Goal: Information Seeking & Learning: Understand process/instructions

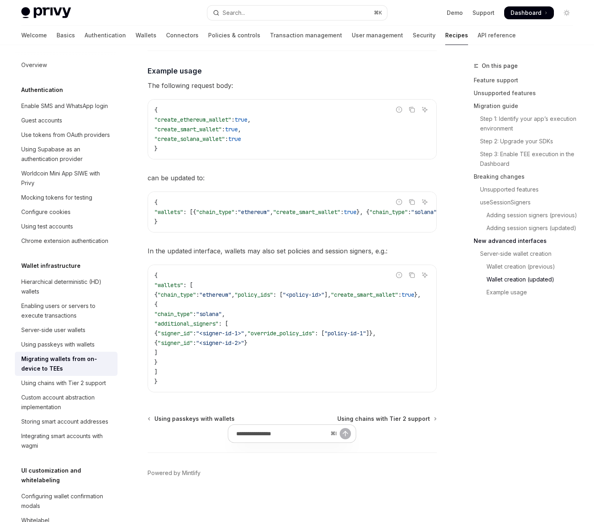
scroll to position [201, 0]
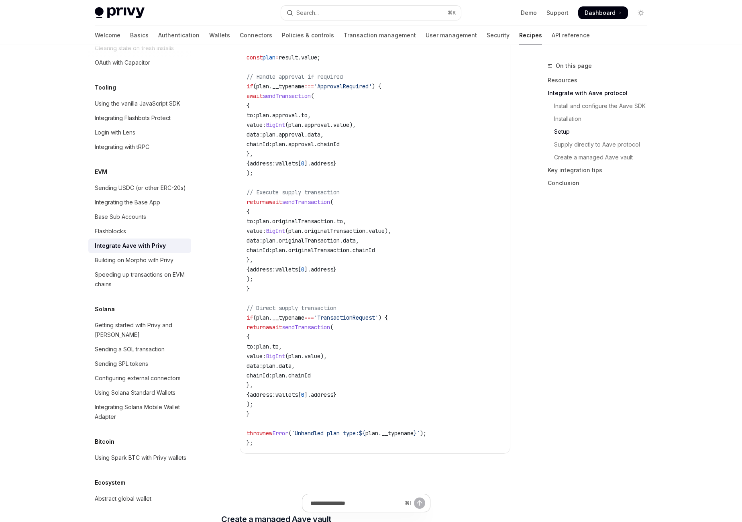
scroll to position [1021, 0]
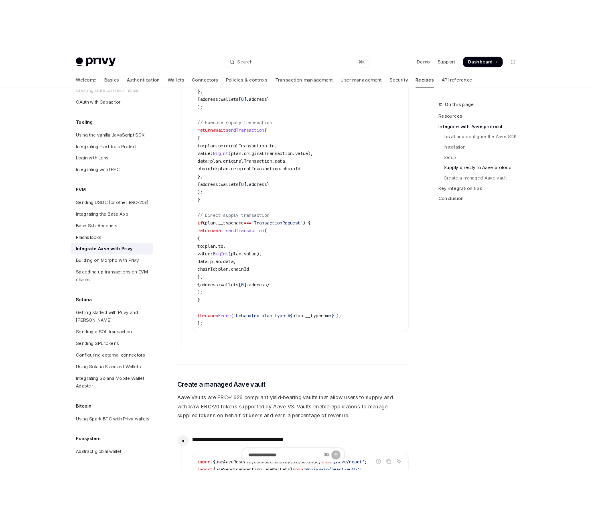
scroll to position [1115, 0]
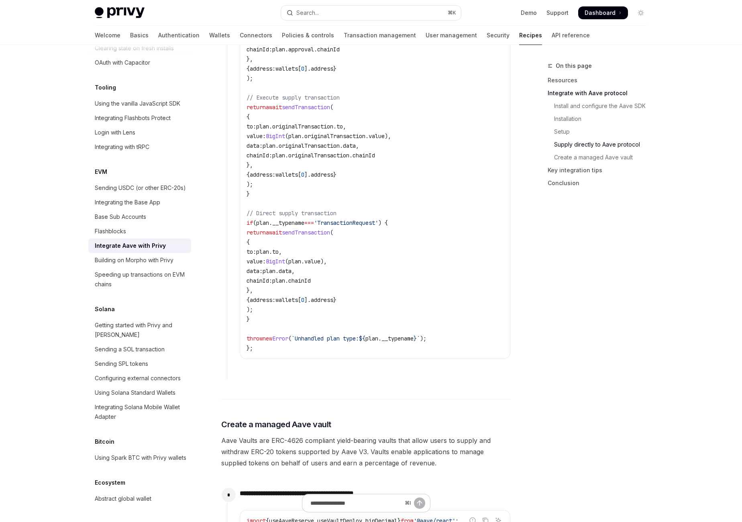
type textarea "*"
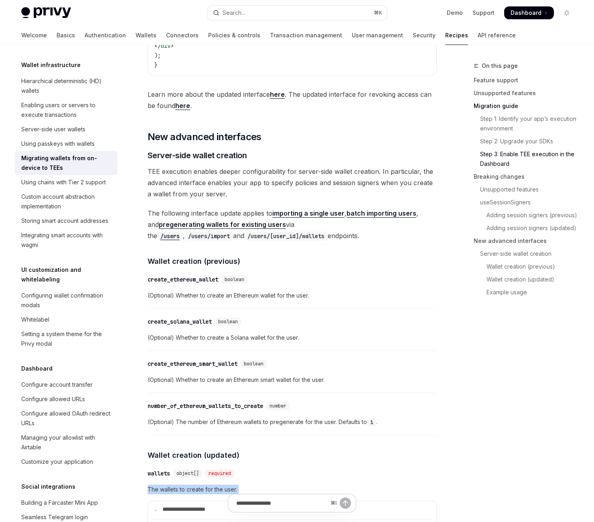
scroll to position [2533, 0]
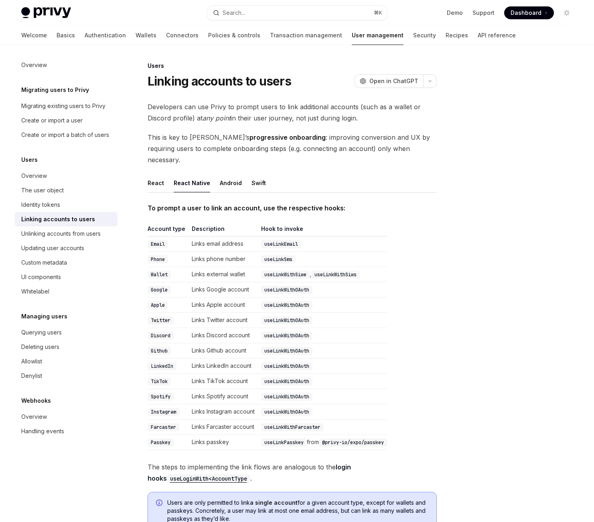
scroll to position [563, 0]
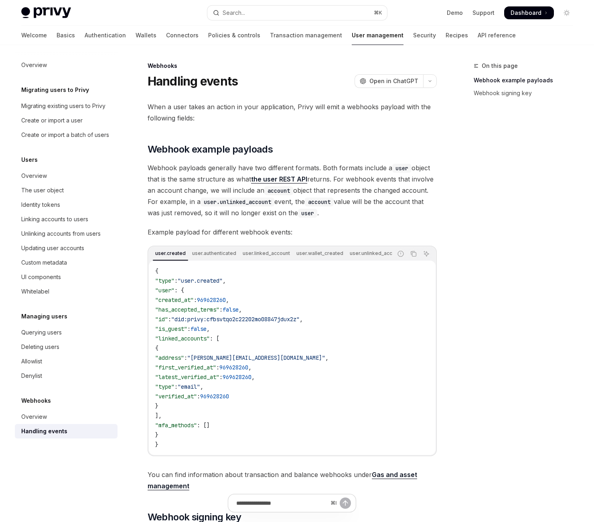
click at [480, 181] on div "On this page Webhook example payloads Webhook signing key" at bounding box center [519, 291] width 122 height 461
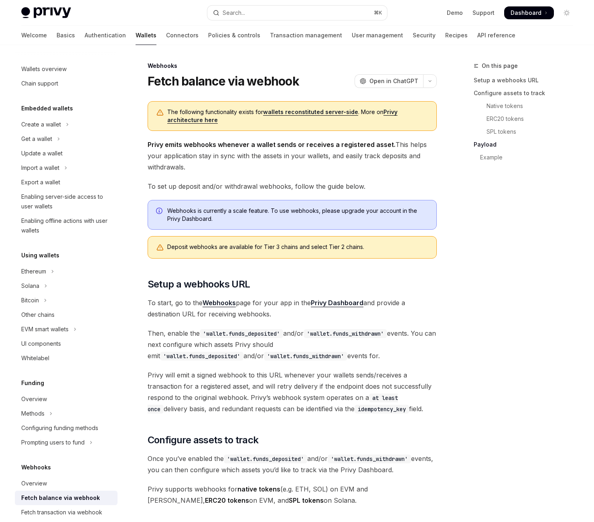
scroll to position [2105, 0]
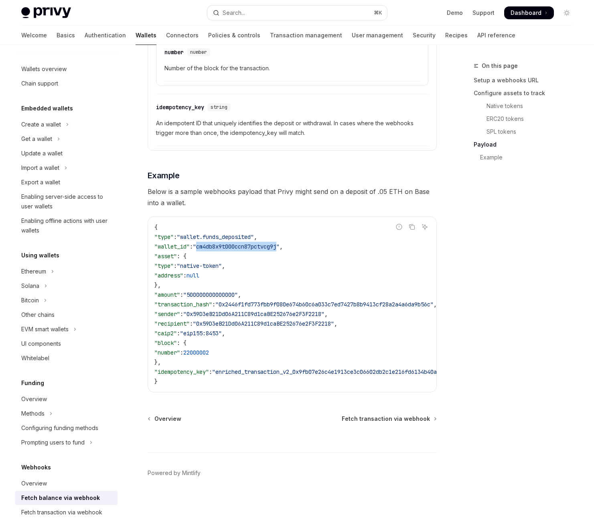
click at [280, 243] on span ""cm4db8x9t000ccn87pctvcg9j"" at bounding box center [236, 246] width 87 height 7
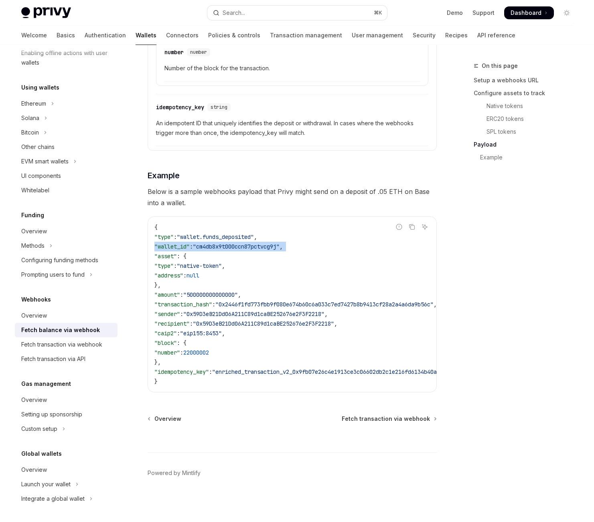
click at [280, 243] on span ""cm4db8x9t000ccn87pctvcg9j"" at bounding box center [236, 246] width 87 height 7
click at [254, 233] on span ""wallet.funds_deposited"" at bounding box center [215, 236] width 77 height 7
click at [299, 222] on code "{ "type" : "wallet.funds_deposited" , "wallet_id" : "cm4db8x9t000ccn87pctvcg9j"…" at bounding box center [346, 304] width 382 height 164
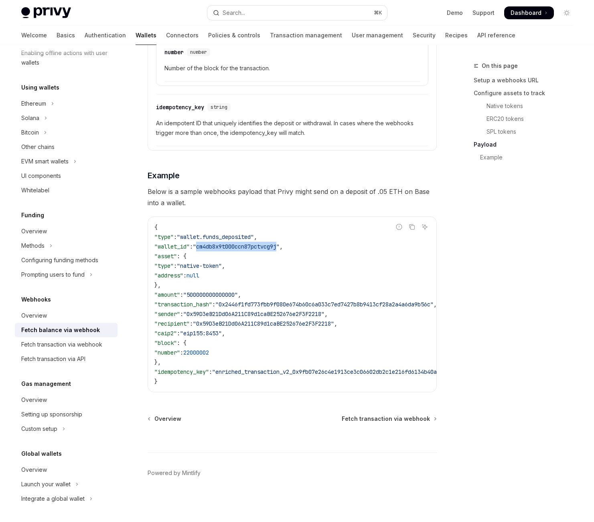
click at [299, 222] on code "{ "type" : "wallet.funds_deposited" , "wallet_id" : "cm4db8x9t000ccn87pctvcg9j"…" at bounding box center [346, 304] width 382 height 164
click at [329, 222] on code "{ "type" : "wallet.funds_deposited" , "wallet_id" : "cm4db8x9t000ccn87pctvcg9j"…" at bounding box center [346, 304] width 382 height 164
click at [280, 243] on span ""cm4db8x9t000ccn87pctvcg9j"" at bounding box center [236, 246] width 87 height 7
click at [222, 262] on span ""native-token"" at bounding box center [199, 265] width 45 height 7
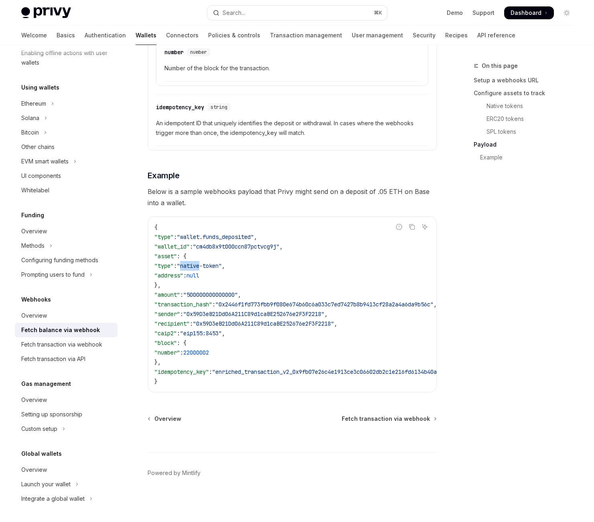
click at [222, 262] on span ""native-token"" at bounding box center [199, 265] width 45 height 7
drag, startPoint x: 247, startPoint y: 199, endPoint x: 293, endPoint y: 198, distance: 45.8
click at [222, 262] on span ""native-token"" at bounding box center [199, 265] width 45 height 7
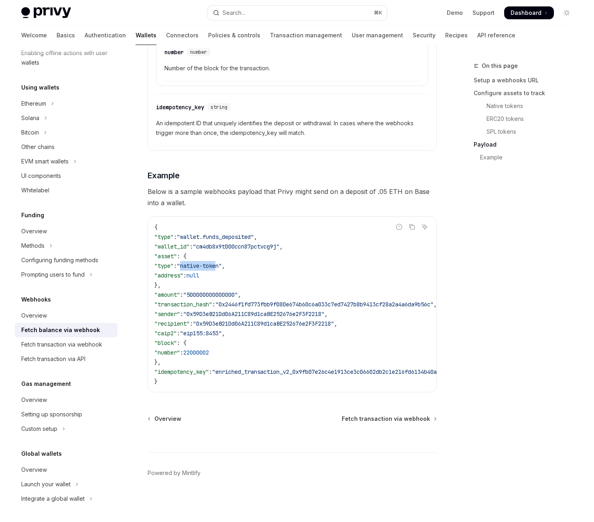
click at [222, 262] on span ""native-token"" at bounding box center [199, 265] width 45 height 7
click at [343, 301] on span ""0x2446f1fd773fbb9f080e674b60c6a033c7ed7427b8b9413cf28a2a4a6da9b56c"" at bounding box center [325, 304] width 218 height 7
click at [325, 310] on span ""0x59D3eB21Dd06A211C89d1caBE252676e2F3F2218"" at bounding box center [253, 313] width 141 height 7
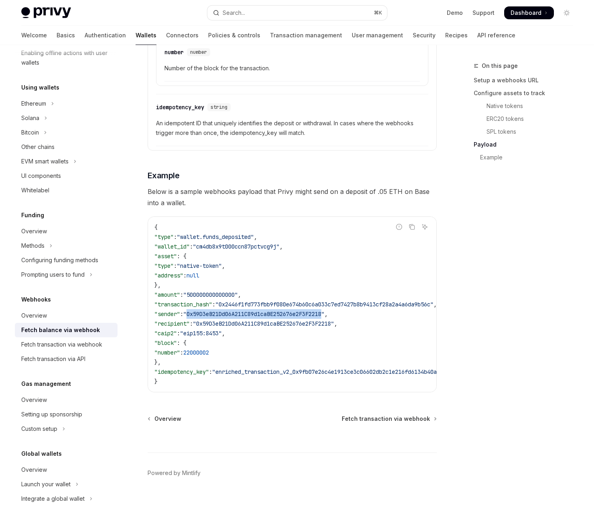
click at [325, 310] on span ""0x59D3eB21Dd06A211C89d1caBE252676e2F3F2218"" at bounding box center [253, 313] width 141 height 7
click at [280, 243] on span ""cm4db8x9t000ccn87pctvcg9j"" at bounding box center [236, 246] width 87 height 7
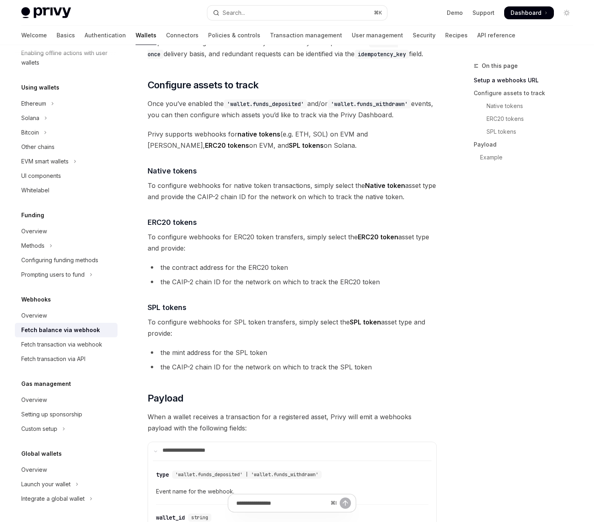
scroll to position [270, 0]
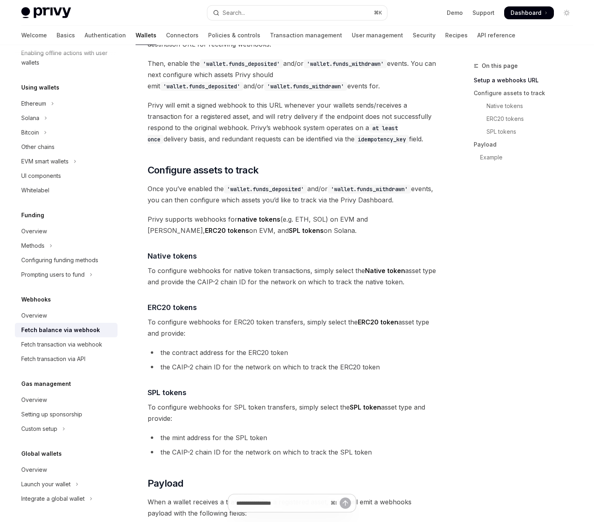
click at [297, 92] on span "Then, enable the 'wallet.funds_deposited' and/or 'wallet.funds_withdrawn' event…" at bounding box center [292, 75] width 289 height 34
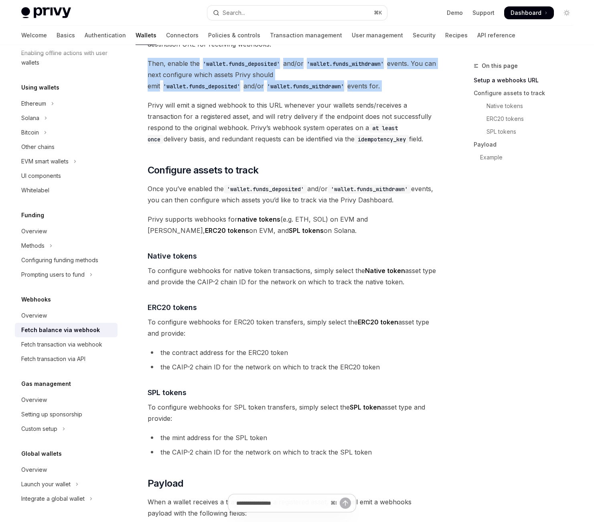
click at [297, 92] on span "Then, enable the 'wallet.funds_deposited' and/or 'wallet.funds_withdrawn' event…" at bounding box center [292, 75] width 289 height 34
click at [330, 92] on span "Then, enable the 'wallet.funds_deposited' and/or 'wallet.funds_withdrawn' event…" at bounding box center [292, 75] width 289 height 34
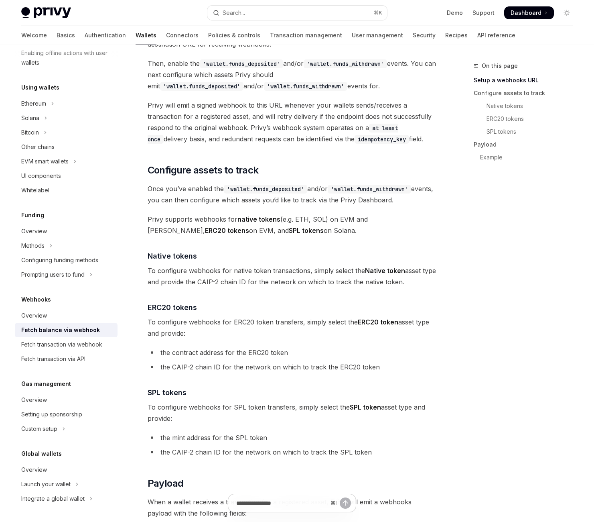
drag, startPoint x: 335, startPoint y: 264, endPoint x: 163, endPoint y: 246, distance: 172.8
drag, startPoint x: 224, startPoint y: 256, endPoint x: 363, endPoint y: 290, distance: 142.8
click at [363, 92] on span "Then, enable the 'wallet.funds_deposited' and/or 'wallet.funds_withdrawn' event…" at bounding box center [292, 75] width 289 height 34
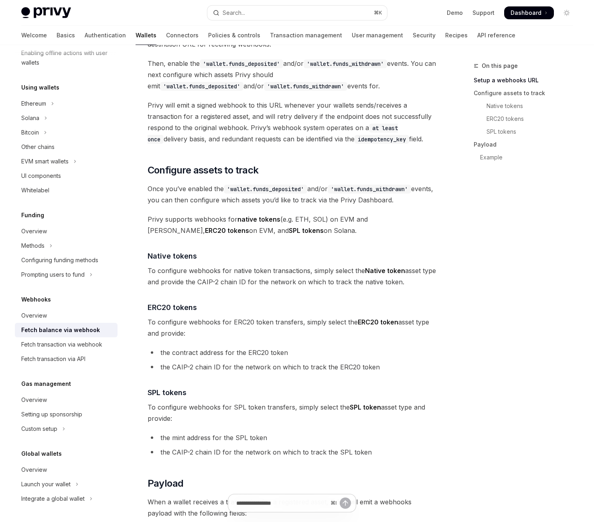
click at [364, 92] on span "Then, enable the 'wallet.funds_deposited' and/or 'wallet.funds_withdrawn' event…" at bounding box center [292, 75] width 289 height 34
click at [382, 92] on span "Then, enable the 'wallet.funds_deposited' and/or 'wallet.funds_withdrawn' event…" at bounding box center [292, 75] width 289 height 34
drag, startPoint x: 255, startPoint y: 236, endPoint x: 348, endPoint y: 234, distance: 92.7
click at [283, 68] on code "'wallet.funds_deposited'" at bounding box center [241, 63] width 83 height 9
copy code "wallet.funds_deposited"
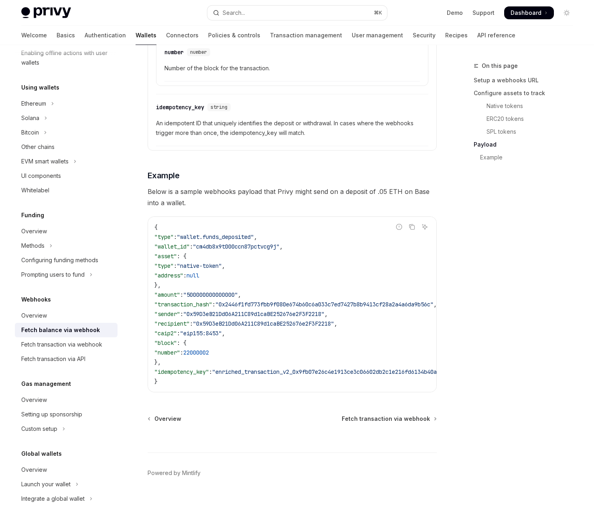
scroll to position [2105, 0]
click at [409, 224] on icon "Copy the contents from the code block" at bounding box center [412, 227] width 6 height 6
click at [238, 291] on span ""500000000000000"" at bounding box center [210, 294] width 55 height 7
click at [327, 301] on span ""0x2446f1fd773fbb9f080e674b60c6a033c7ed7427b8b9413cf28a2a4a6da9b56c"" at bounding box center [325, 304] width 218 height 7
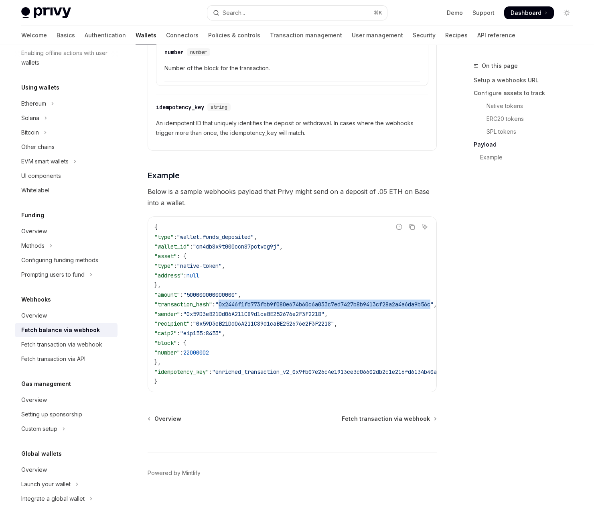
click at [327, 301] on span ""0x2446f1fd773fbb9f080e674b60c6a033c7ed7427b8b9413cf28a2a4a6da9b56c"" at bounding box center [325, 304] width 218 height 7
click at [325, 310] on span ""0x59D3eB21Dd06A211C89d1caBE252676e2F3F2218"" at bounding box center [253, 313] width 141 height 7
click at [334, 320] on span ""0x59D3eB21Dd06A211C89d1caBE252676e2F3F2218"" at bounding box center [263, 323] width 141 height 7
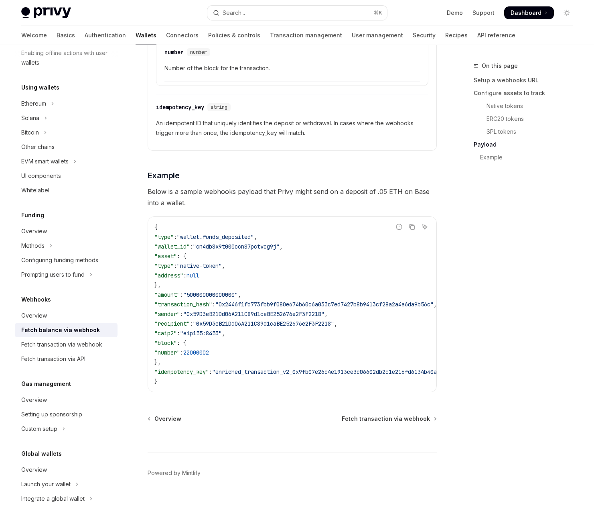
click at [338, 282] on code "{ "type" : "wallet.funds_deposited" , "wallet_id" : "cm4db8x9t000ccn87pctvcg9j"…" at bounding box center [346, 304] width 382 height 164
click at [369, 287] on code "{ "type" : "wallet.funds_deposited" , "wallet_id" : "cm4db8x9t000ccn87pctvcg9j"…" at bounding box center [346, 304] width 382 height 164
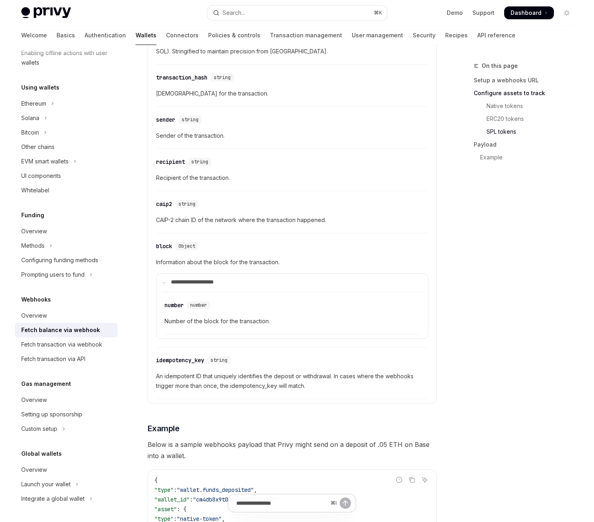
scroll to position [1035, 0]
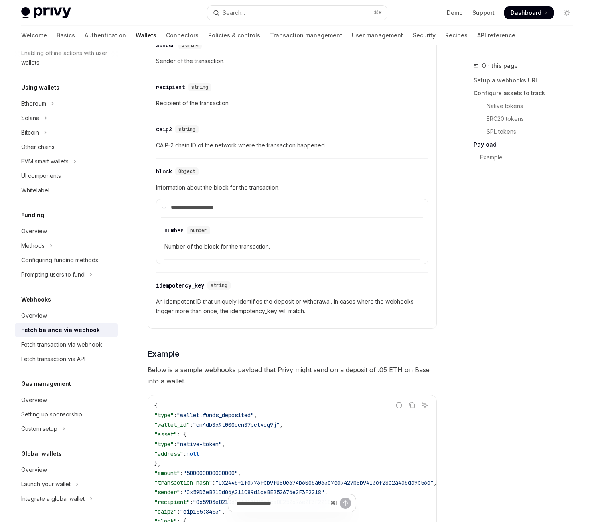
scroll to position [1130, 0]
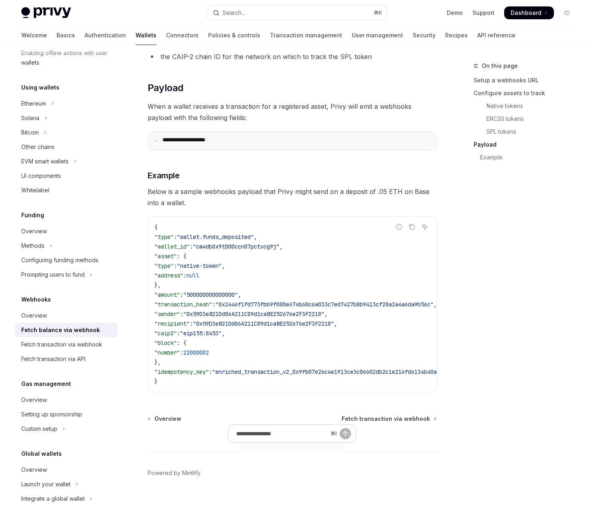
click at [216, 150] on summary "**********" at bounding box center [292, 141] width 289 height 18
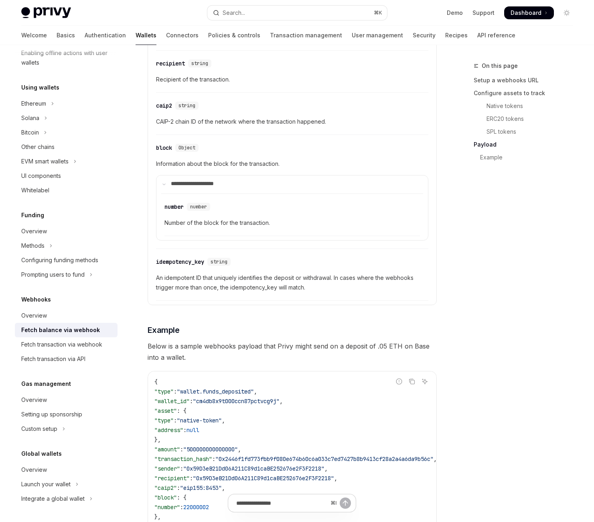
scroll to position [1152, 0]
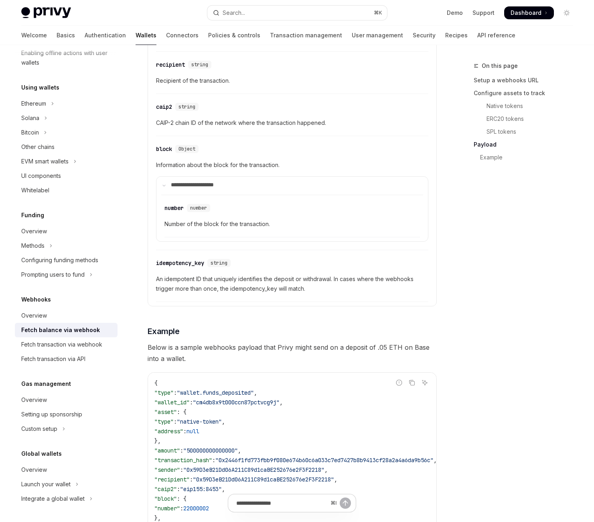
click at [458, 257] on div "On this page Setup a webhooks URL Configure assets to track Native tokens ERC20…" at bounding box center [519, 291] width 122 height 461
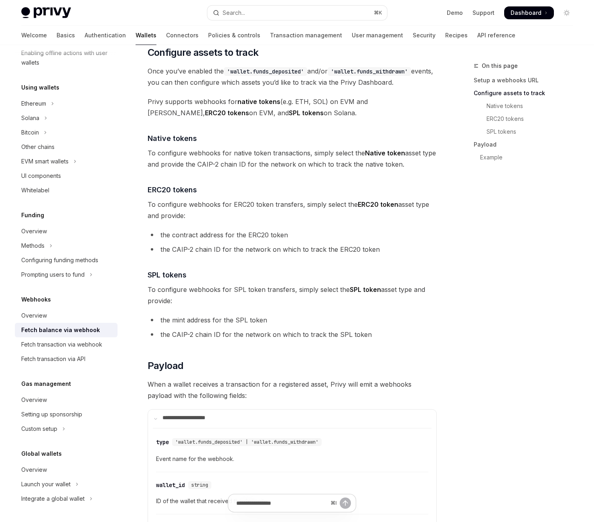
scroll to position [350, 0]
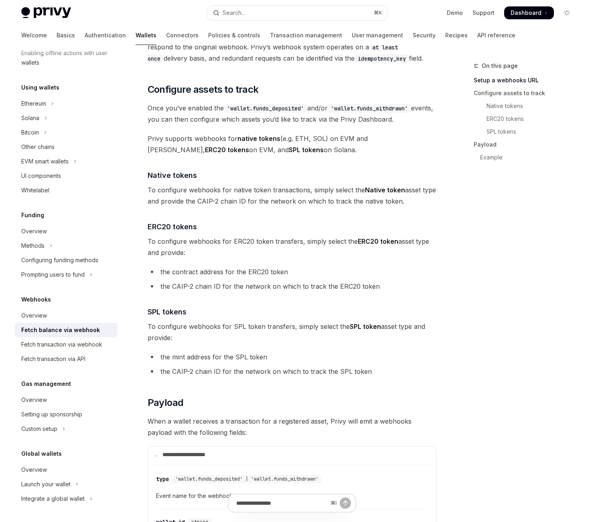
click at [386, 64] on span "Privy will emit a signed webhook to this URL whenever your wallets sends/receiv…" at bounding box center [292, 41] width 289 height 45
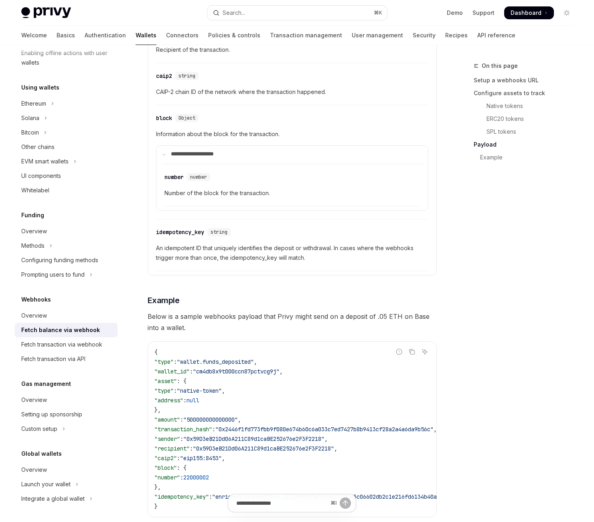
scroll to position [1188, 0]
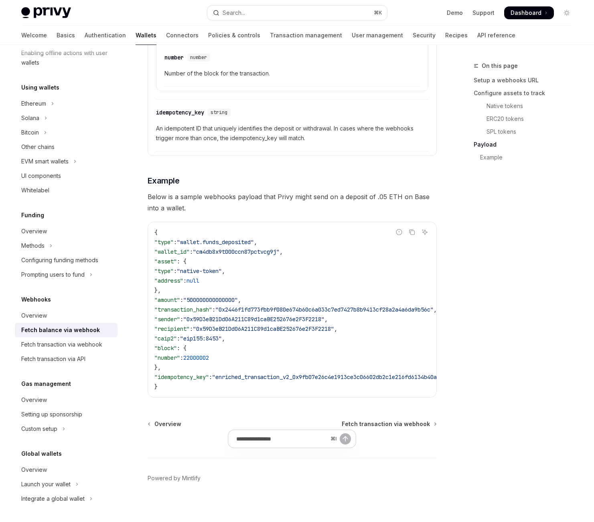
scroll to position [1305, 0]
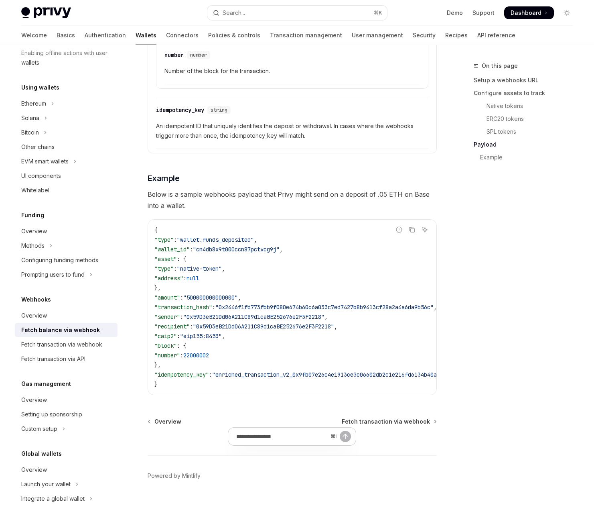
drag, startPoint x: 229, startPoint y: 205, endPoint x: 322, endPoint y: 203, distance: 93.5
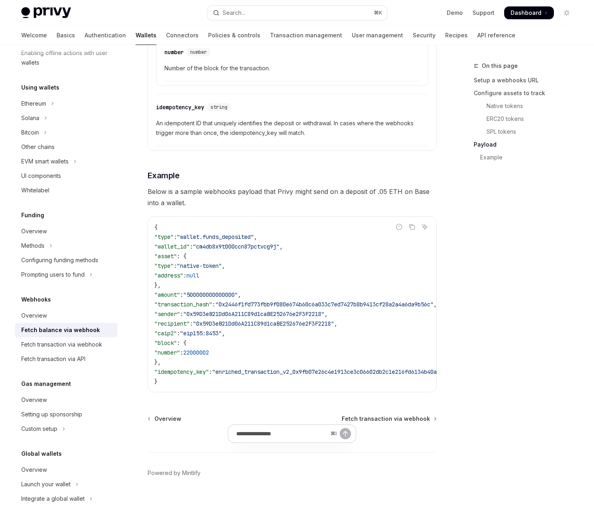
scroll to position [1486, 0]
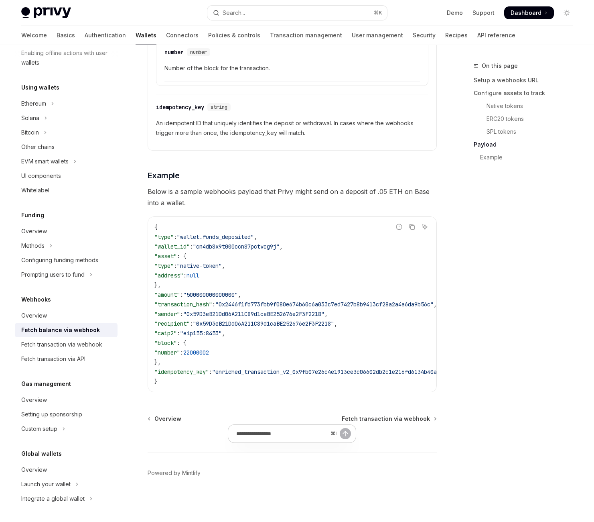
scroll to position [1509, 0]
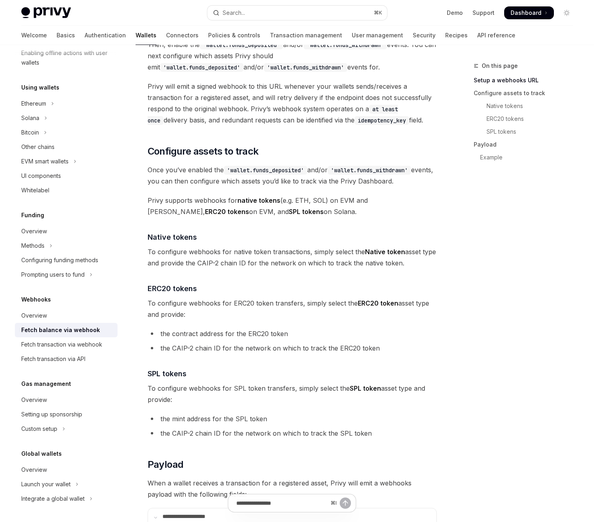
scroll to position [277, 0]
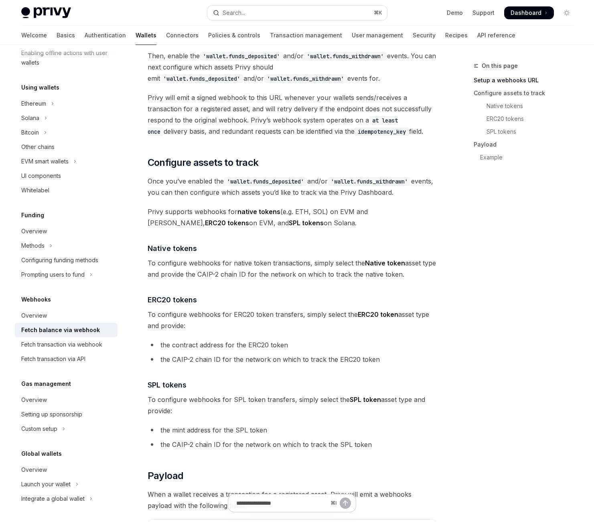
click at [283, 61] on code "'wallet.funds_deposited'" at bounding box center [241, 56] width 83 height 9
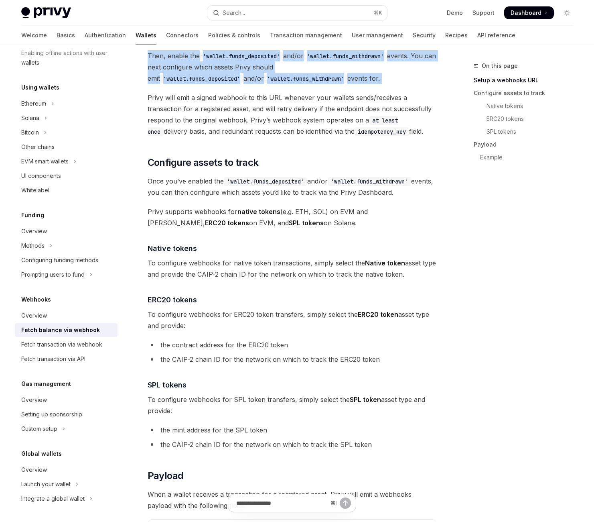
click at [283, 61] on code "'wallet.funds_deposited'" at bounding box center [241, 56] width 83 height 9
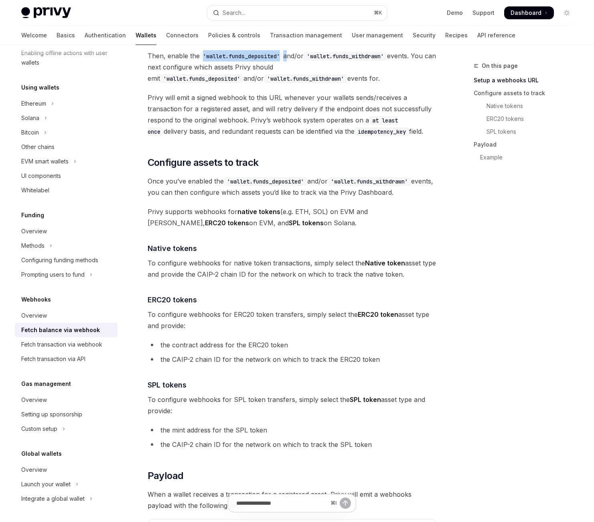
drag, startPoint x: 350, startPoint y: 230, endPoint x: 252, endPoint y: 226, distance: 98.8
click at [252, 84] on span "Then, enable the 'wallet.funds_deposited' and/or 'wallet.funds_withdrawn' event…" at bounding box center [292, 67] width 289 height 34
click at [252, 61] on code "'wallet.funds_deposited'" at bounding box center [241, 56] width 83 height 9
drag, startPoint x: 252, startPoint y: 227, endPoint x: 351, endPoint y: 228, distance: 98.7
click at [283, 61] on code "'wallet.funds_deposited'" at bounding box center [241, 56] width 83 height 9
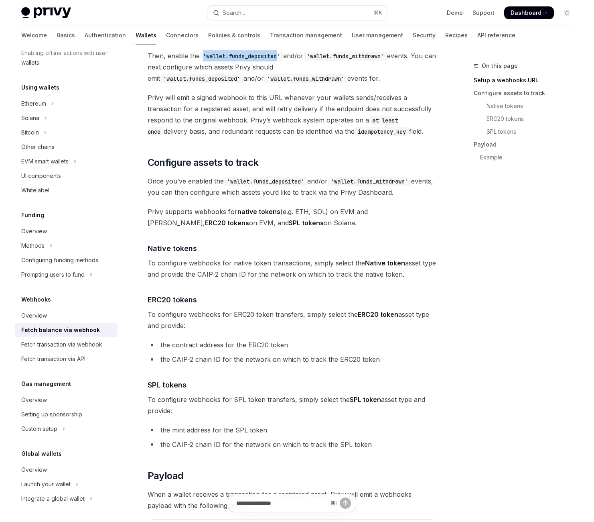
click at [283, 61] on code "'wallet.funds_deposited'" at bounding box center [241, 56] width 83 height 9
drag, startPoint x: 353, startPoint y: 228, endPoint x: 250, endPoint y: 226, distance: 103.6
click at [250, 61] on code "'wallet.funds_deposited'" at bounding box center [241, 56] width 83 height 9
drag, startPoint x: 251, startPoint y: 227, endPoint x: 355, endPoint y: 228, distance: 103.9
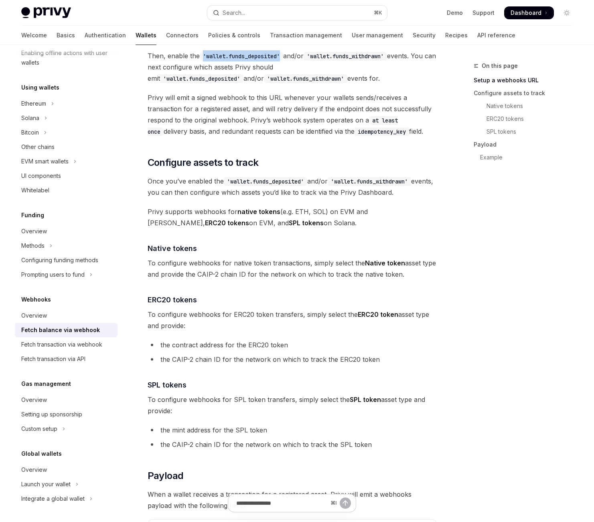
click at [283, 61] on code "'wallet.funds_deposited'" at bounding box center [241, 56] width 83 height 9
drag, startPoint x: 355, startPoint y: 228, endPoint x: 252, endPoint y: 226, distance: 102.8
click at [254, 61] on code "'wallet.funds_deposited'" at bounding box center [241, 56] width 83 height 9
click at [252, 61] on code "'wallet.funds_deposited'" at bounding box center [241, 56] width 83 height 9
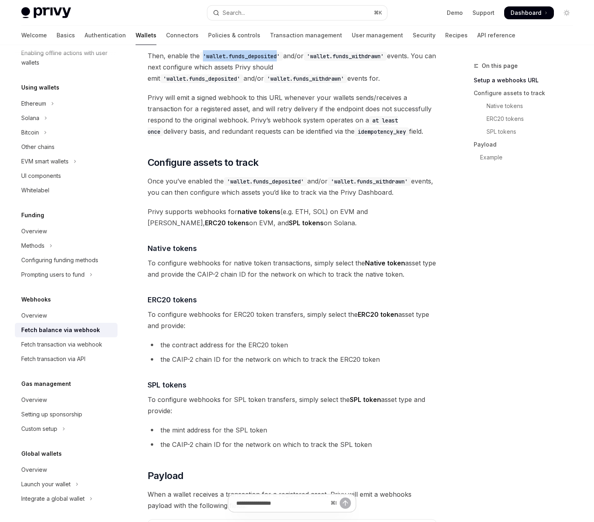
drag, startPoint x: 253, startPoint y: 227, endPoint x: 338, endPoint y: 227, distance: 84.7
click at [283, 61] on code "'wallet.funds_deposited'" at bounding box center [241, 56] width 83 height 9
drag, startPoint x: 357, startPoint y: 228, endPoint x: 250, endPoint y: 226, distance: 106.8
click at [250, 84] on span "Then, enable the 'wallet.funds_deposited' and/or 'wallet.funds_withdrawn' event…" at bounding box center [292, 67] width 289 height 34
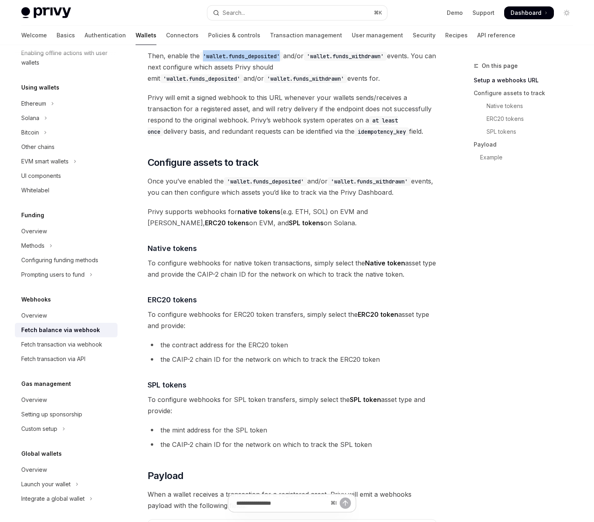
click at [250, 61] on code "'wallet.funds_deposited'" at bounding box center [241, 56] width 83 height 9
drag, startPoint x: 251, startPoint y: 226, endPoint x: 327, endPoint y: 227, distance: 75.5
click at [283, 61] on code "'wallet.funds_deposited'" at bounding box center [241, 56] width 83 height 9
drag, startPoint x: 252, startPoint y: 227, endPoint x: 353, endPoint y: 228, distance: 101.1
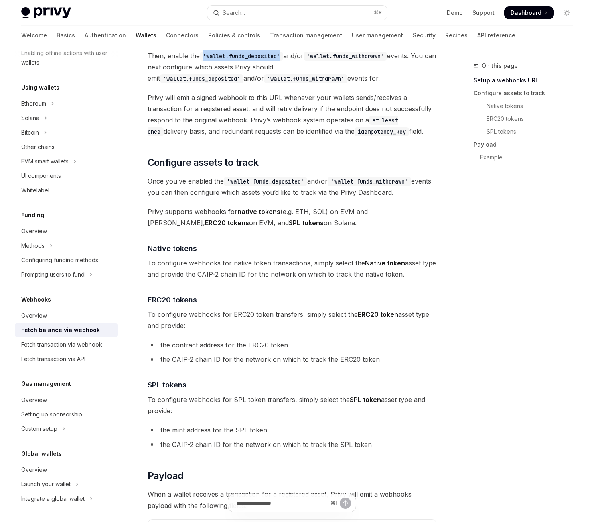
click at [283, 61] on code "'wallet.funds_deposited'" at bounding box center [241, 56] width 83 height 9
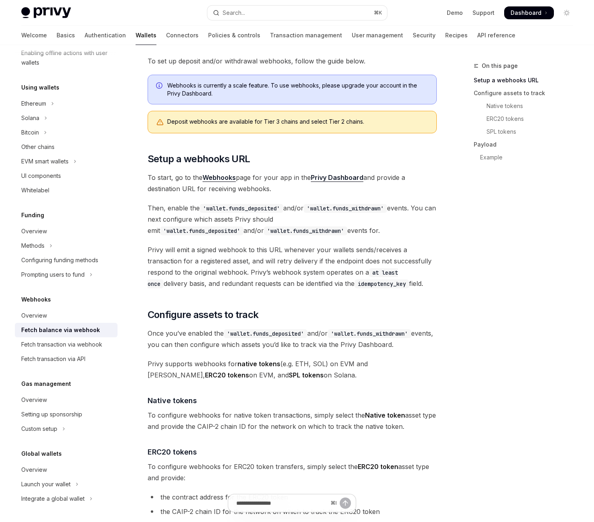
scroll to position [0, 0]
